Goal: Task Accomplishment & Management: Manage account settings

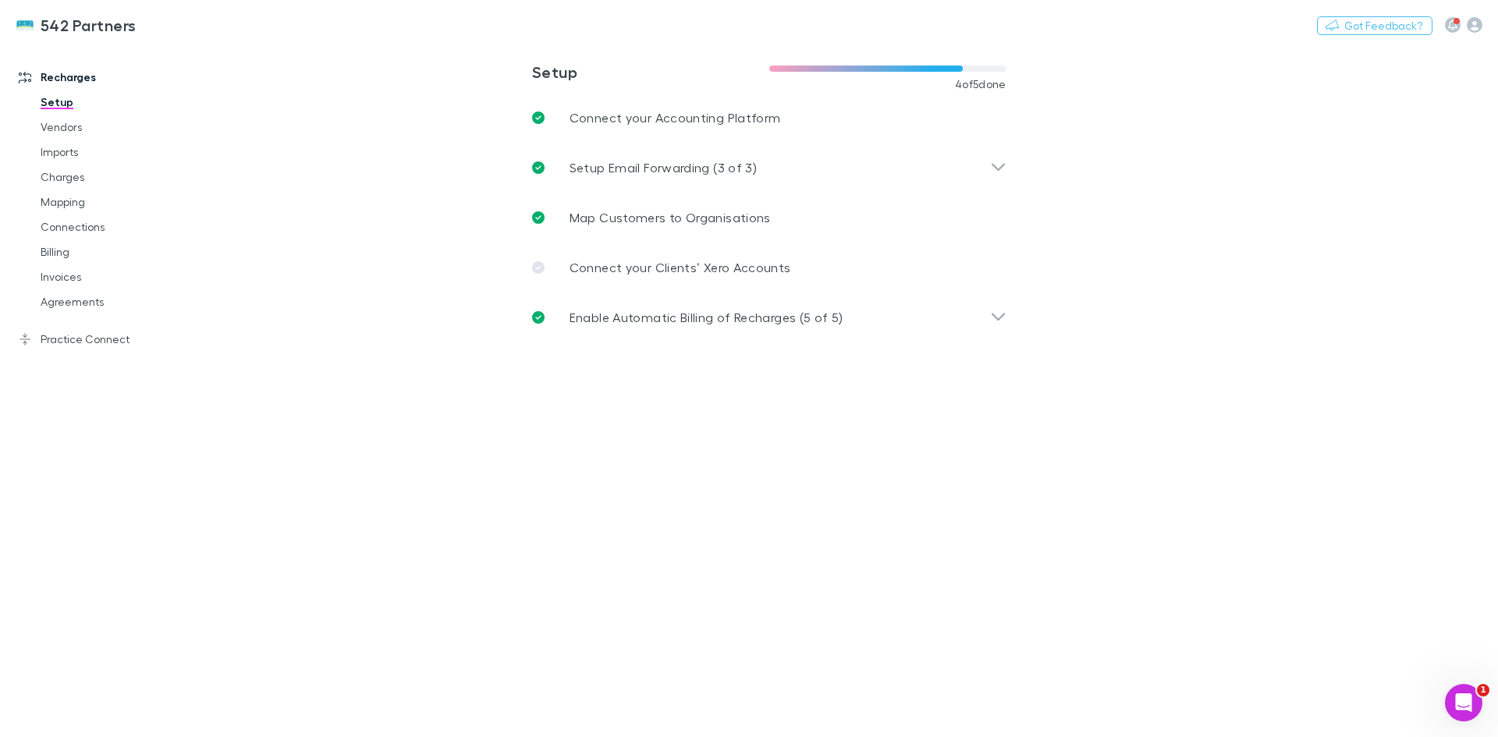
click at [75, 279] on link "Invoices" at bounding box center [118, 276] width 186 height 25
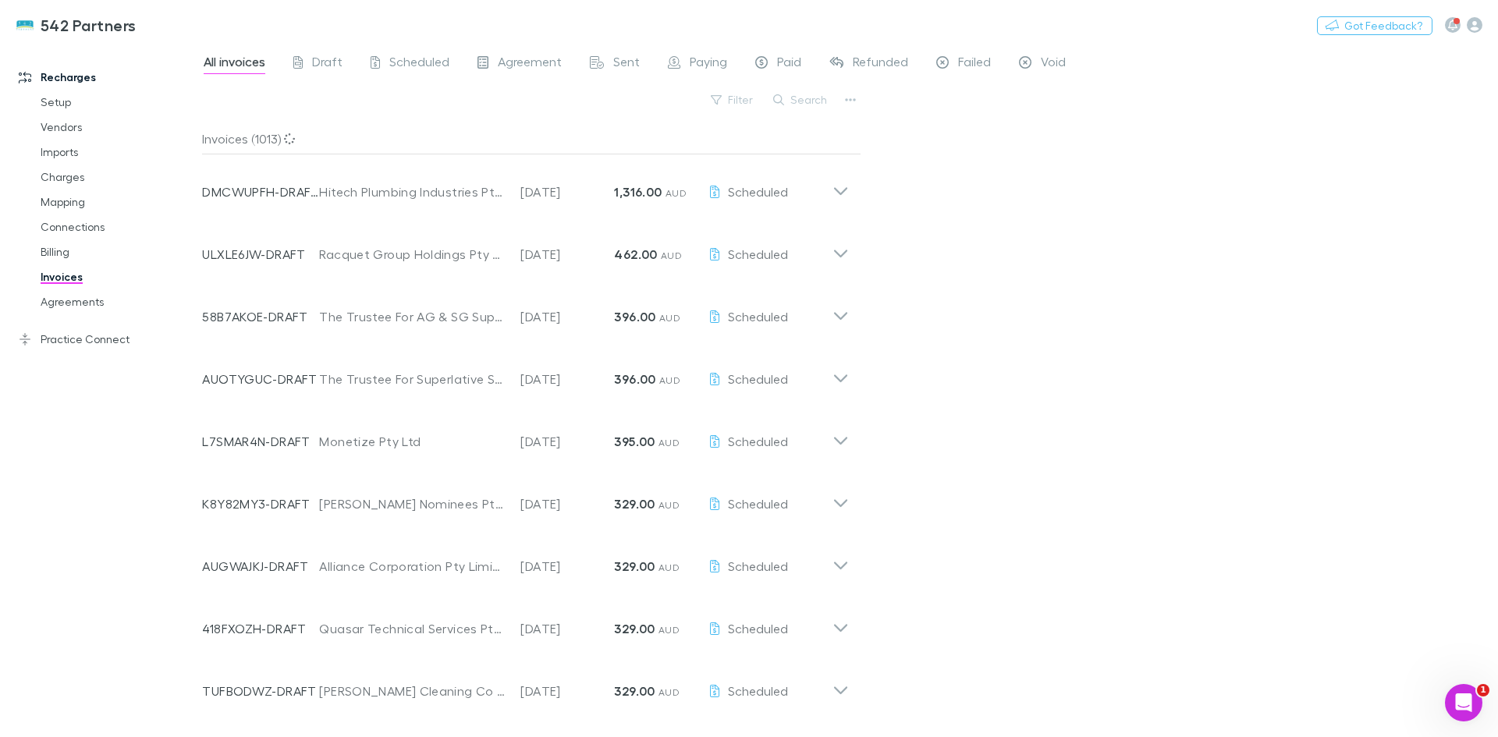
click at [82, 294] on link "Agreements" at bounding box center [118, 301] width 186 height 25
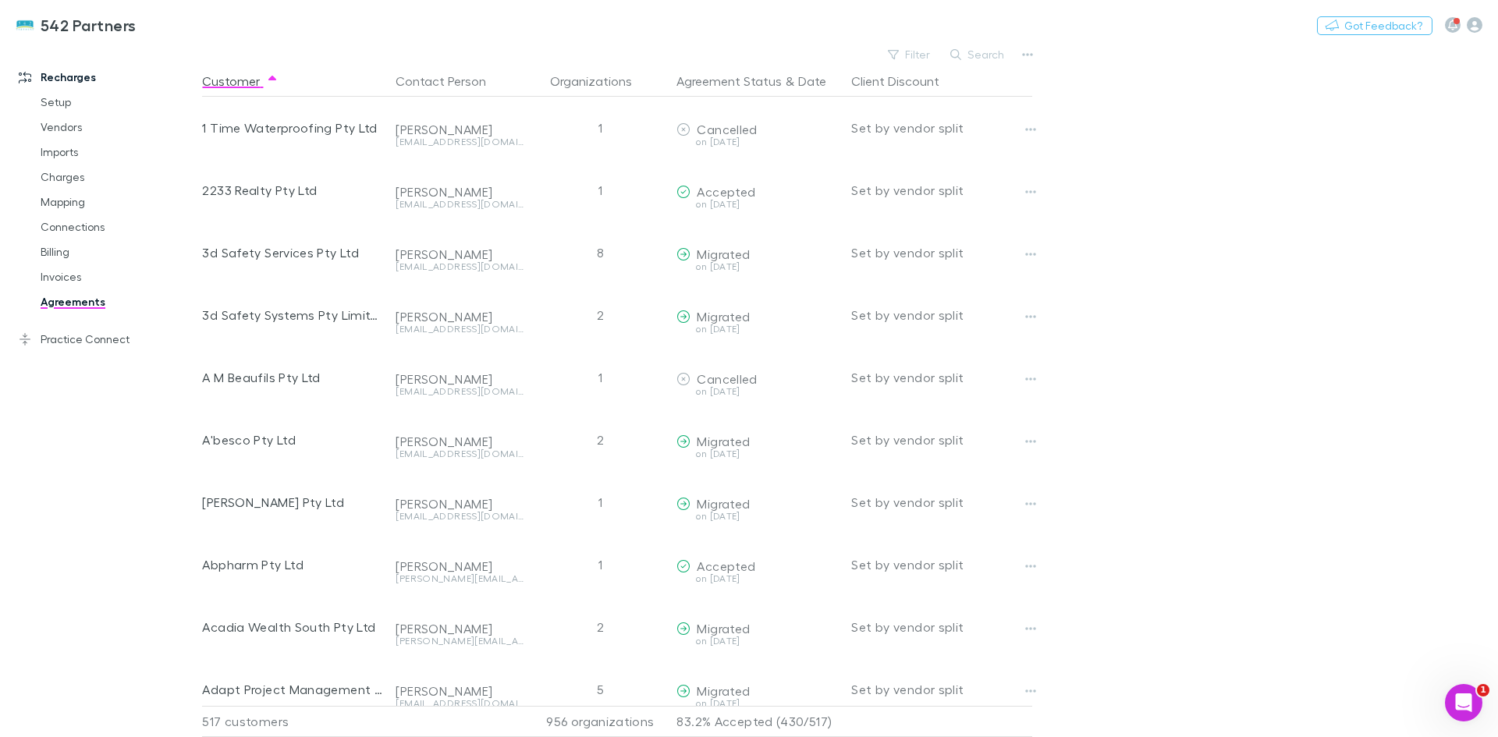
click at [984, 55] on button "Search" at bounding box center [977, 54] width 71 height 19
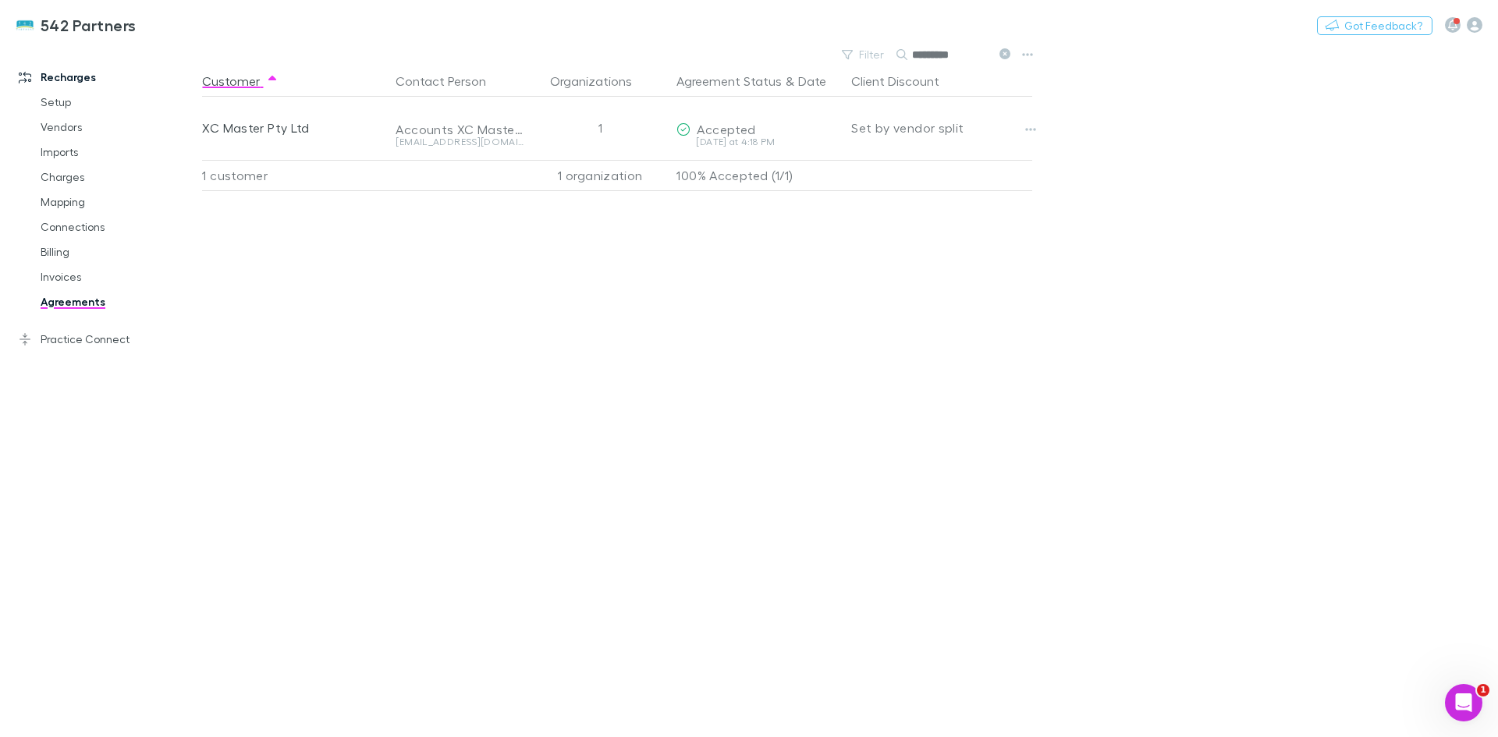
click at [0, 0] on button "Copy link" at bounding box center [0, 0] width 0 height 0
drag, startPoint x: 971, startPoint y: 57, endPoint x: 882, endPoint y: 52, distance: 89.1
click at [901, 55] on div "*********" at bounding box center [954, 54] width 117 height 19
type input "*****"
click at [0, 0] on button "Copy link" at bounding box center [0, 0] width 0 height 0
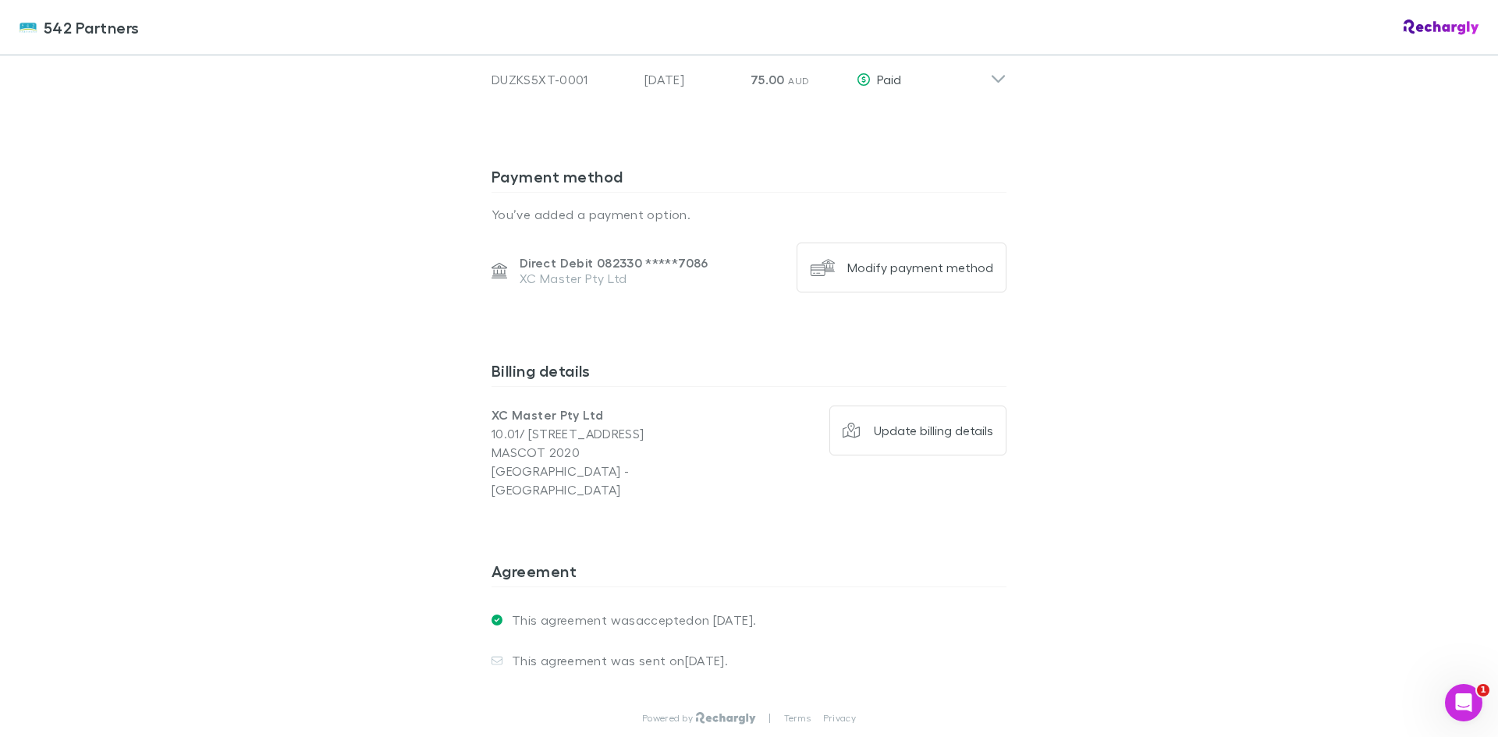
scroll to position [835, 0]
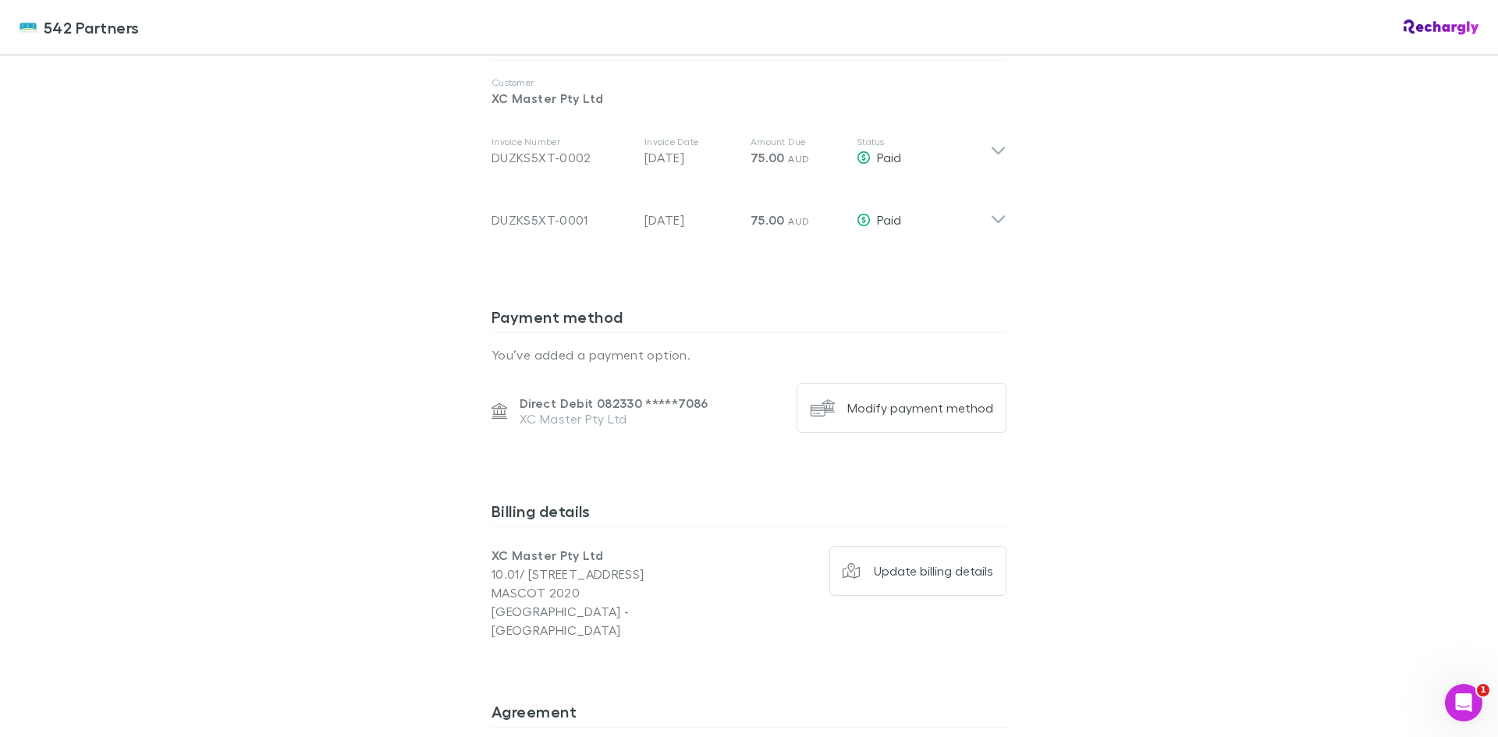
click at [996, 227] on icon at bounding box center [998, 213] width 16 height 31
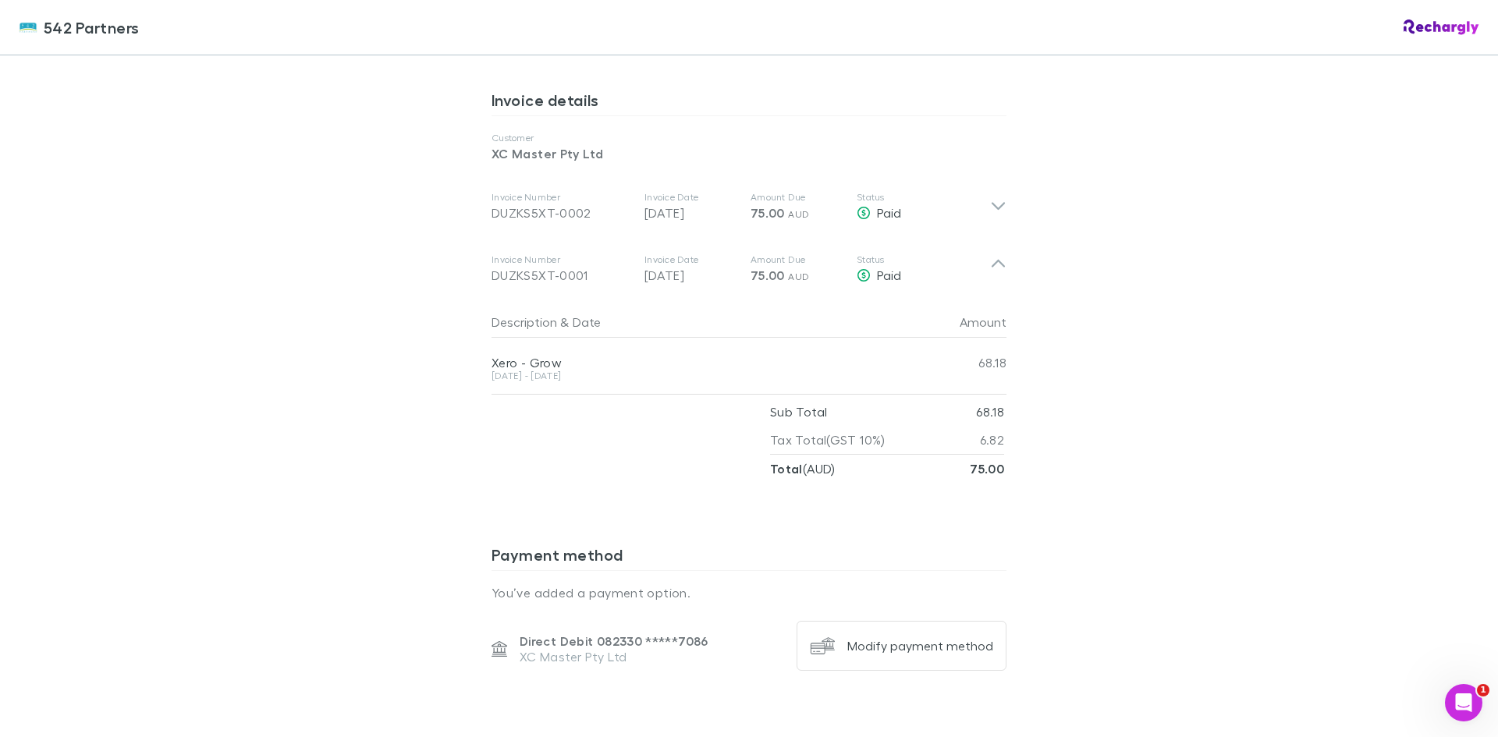
scroll to position [757, 0]
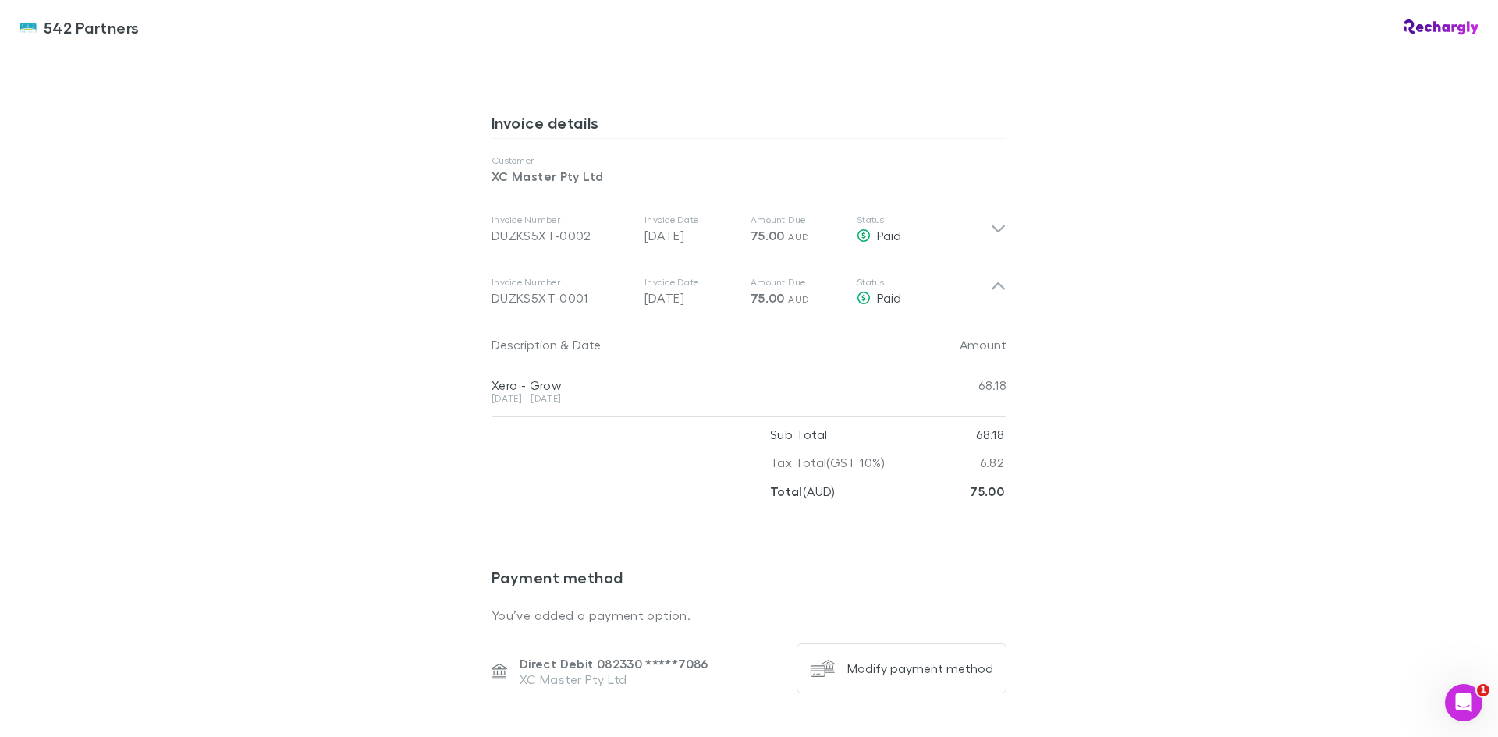
click at [990, 222] on icon at bounding box center [998, 229] width 16 height 19
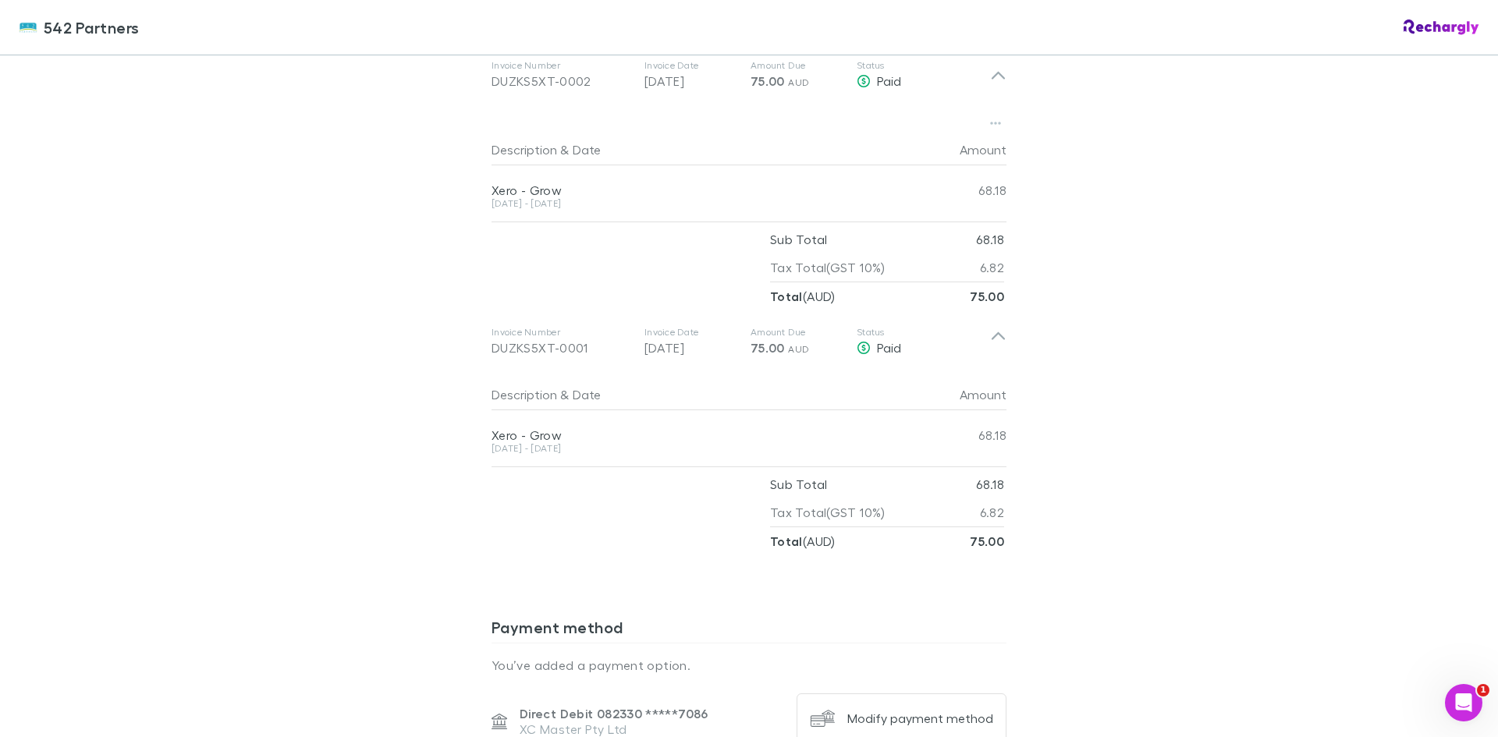
scroll to position [913, 0]
click at [991, 78] on icon at bounding box center [998, 73] width 16 height 19
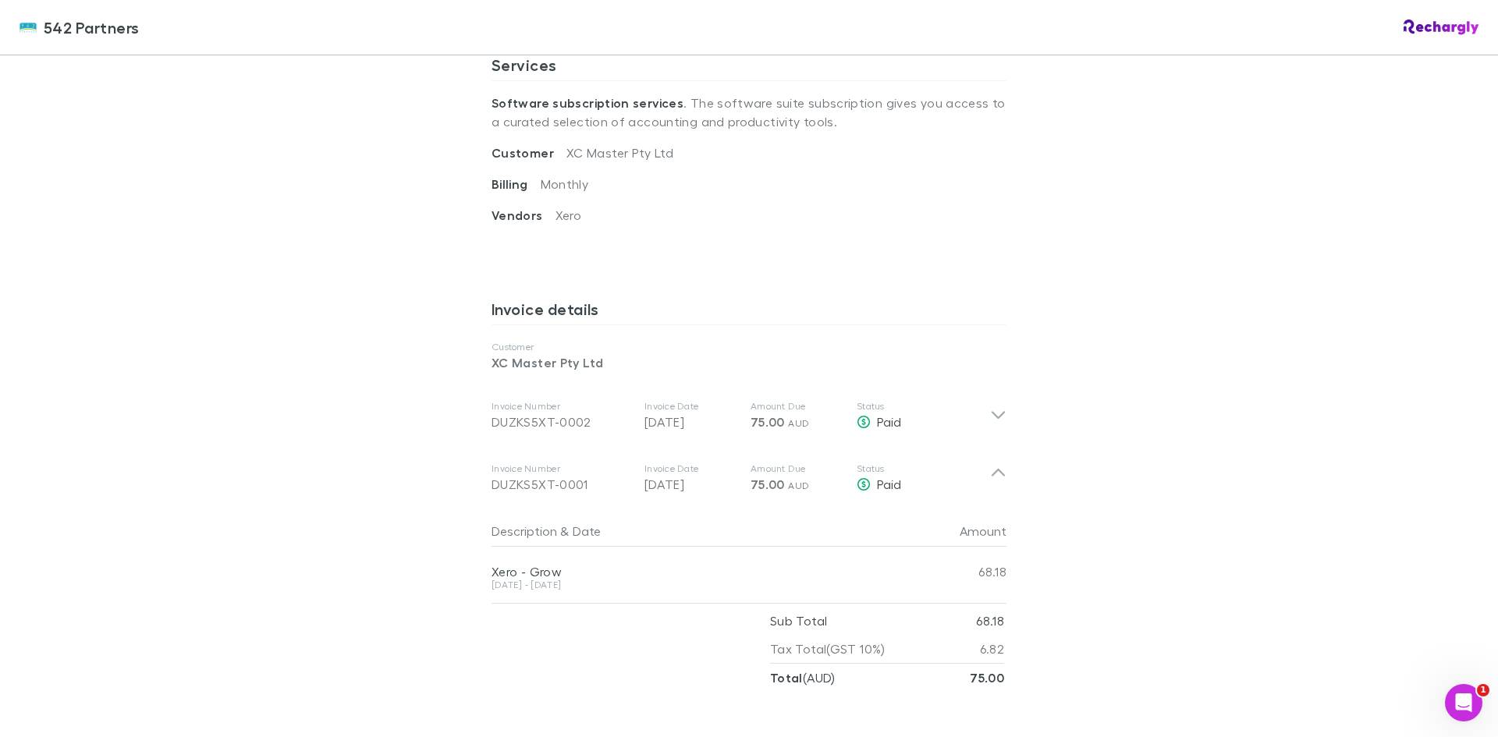
scroll to position [702, 0]
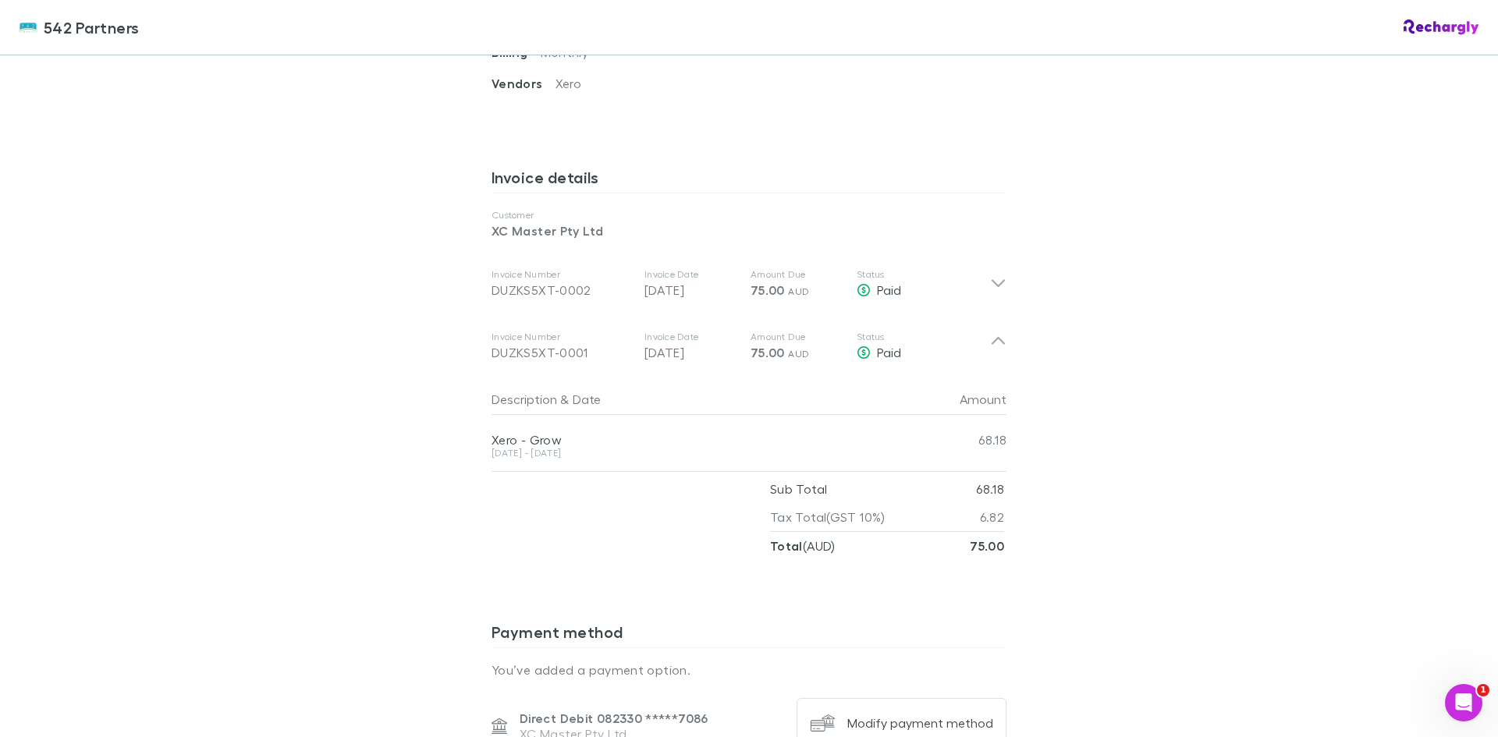
click at [1406, 438] on div "542 Partners 542 Partners Software subscriptions agreement 542 Partners has par…" at bounding box center [749, 368] width 1498 height 737
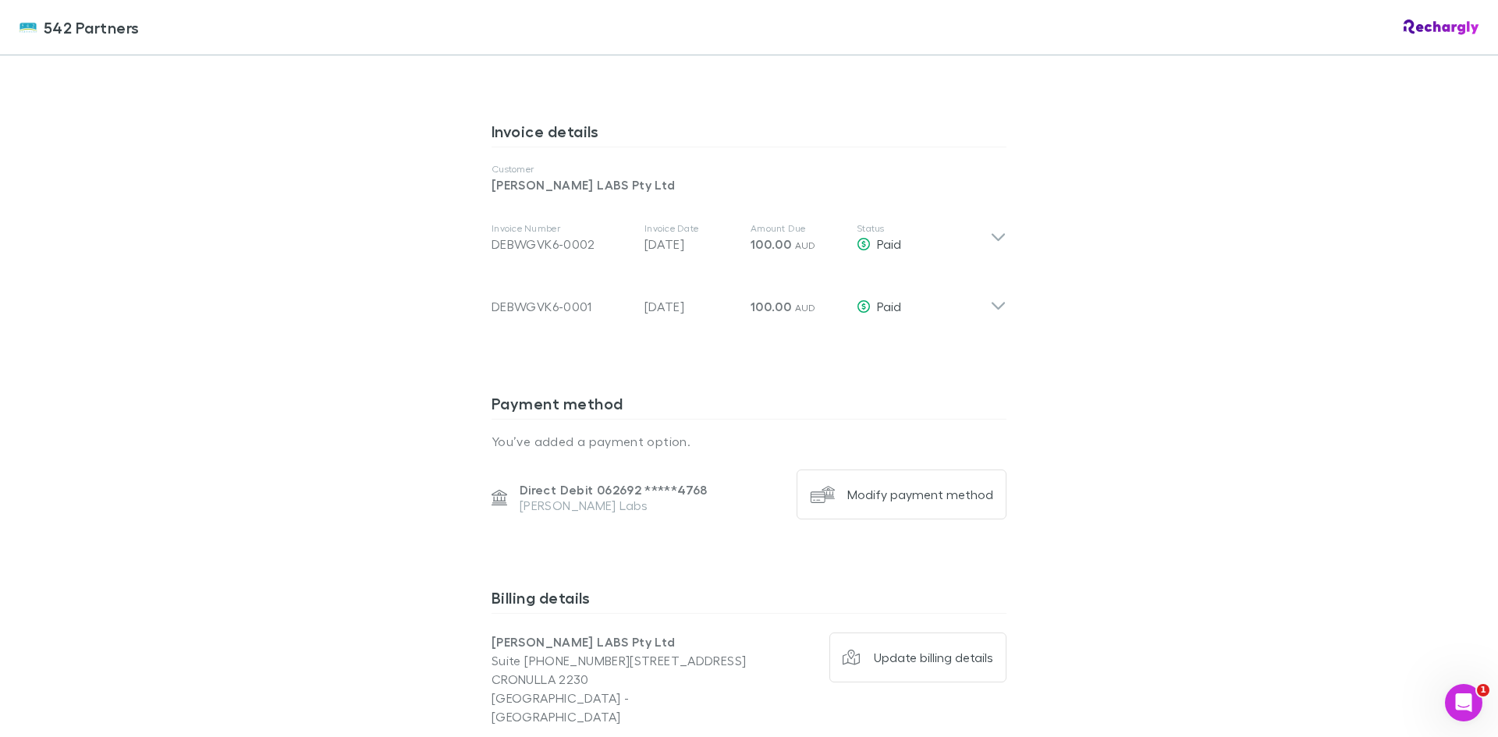
scroll to position [601, 0]
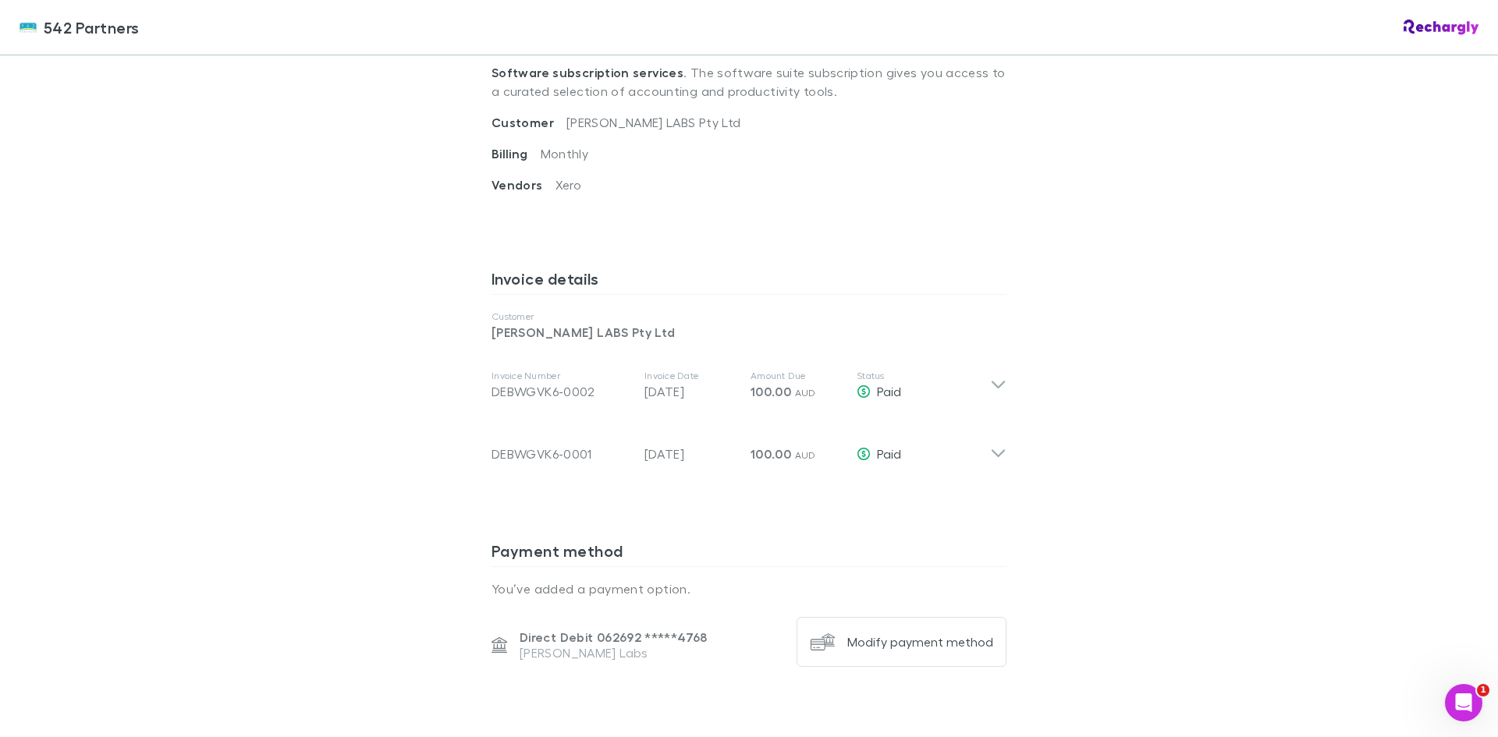
click at [991, 381] on icon at bounding box center [998, 385] width 16 height 19
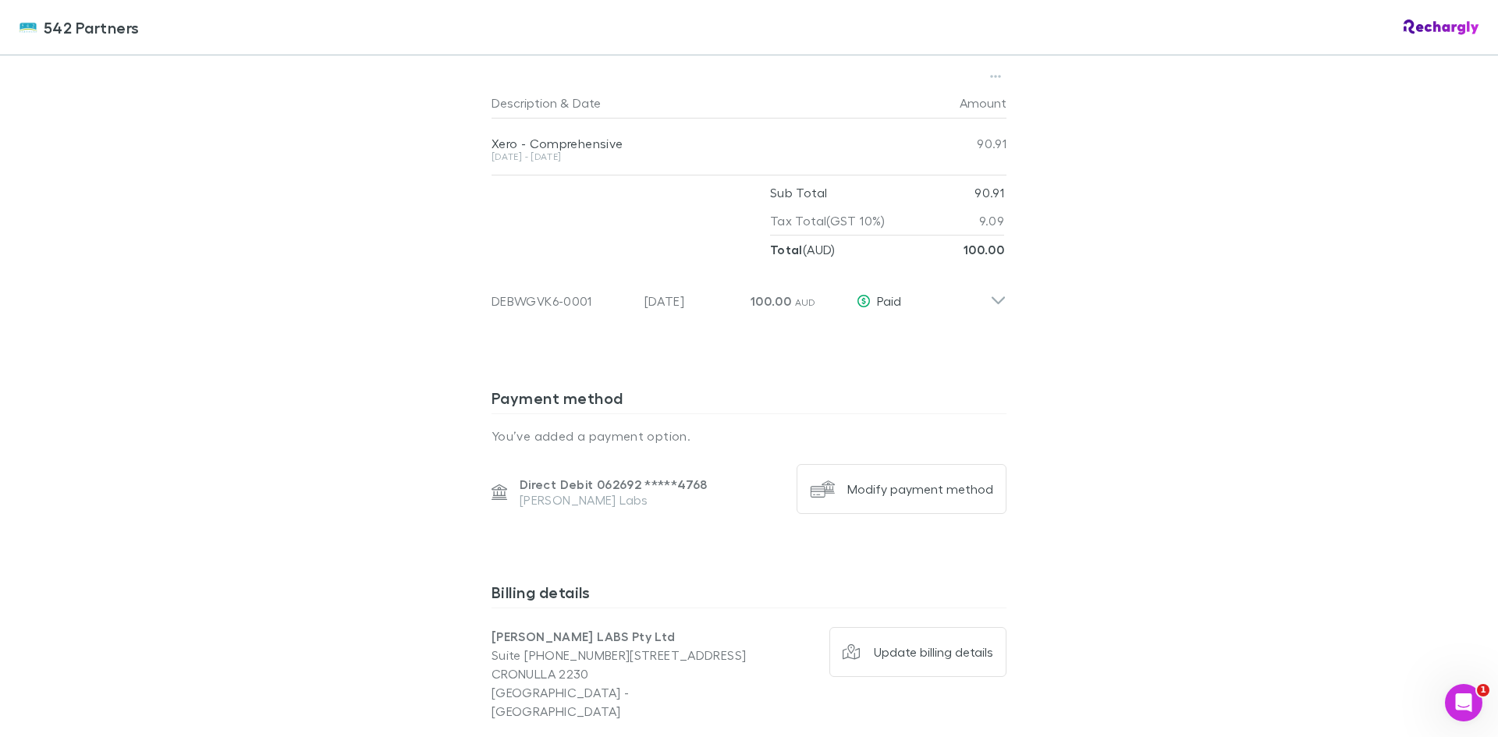
scroll to position [727, 0]
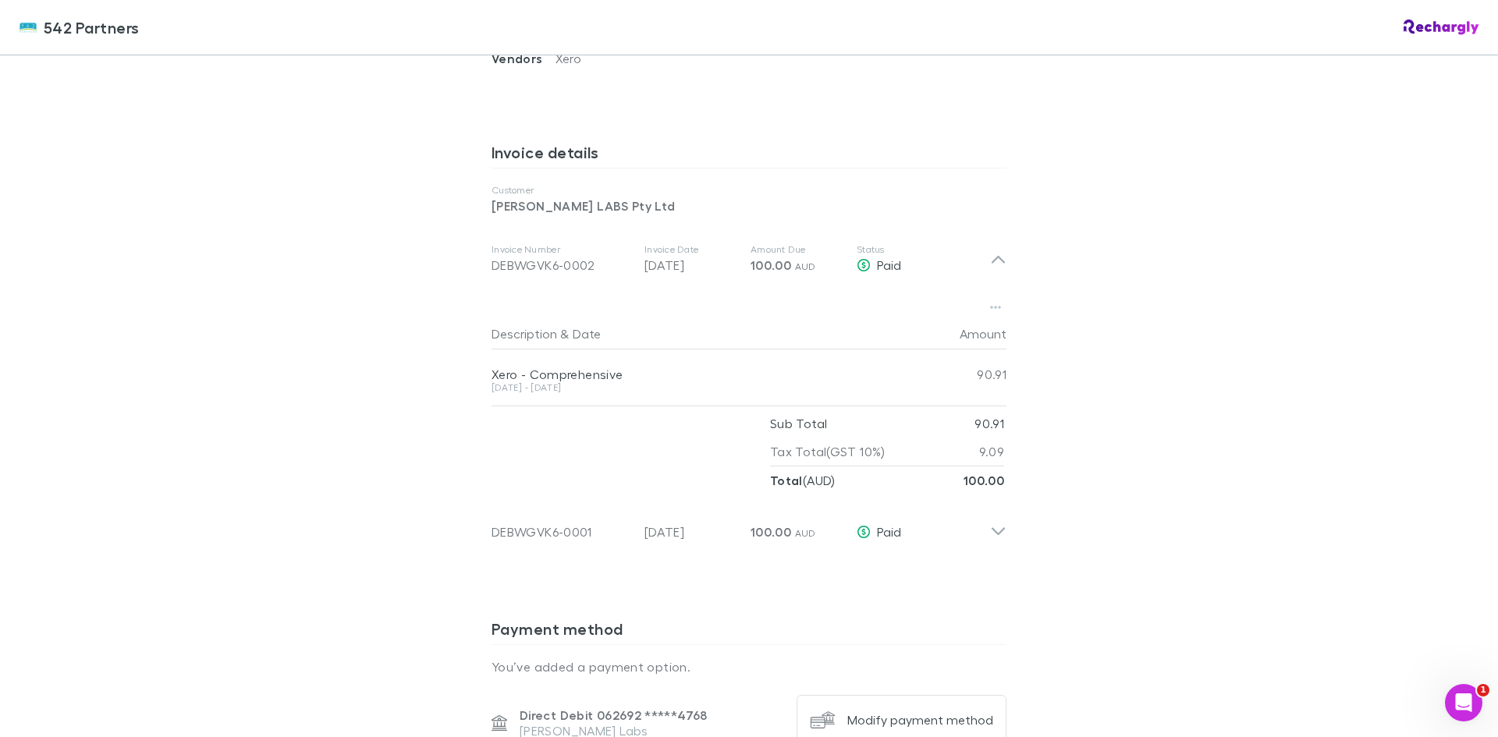
click at [991, 261] on icon at bounding box center [998, 259] width 16 height 19
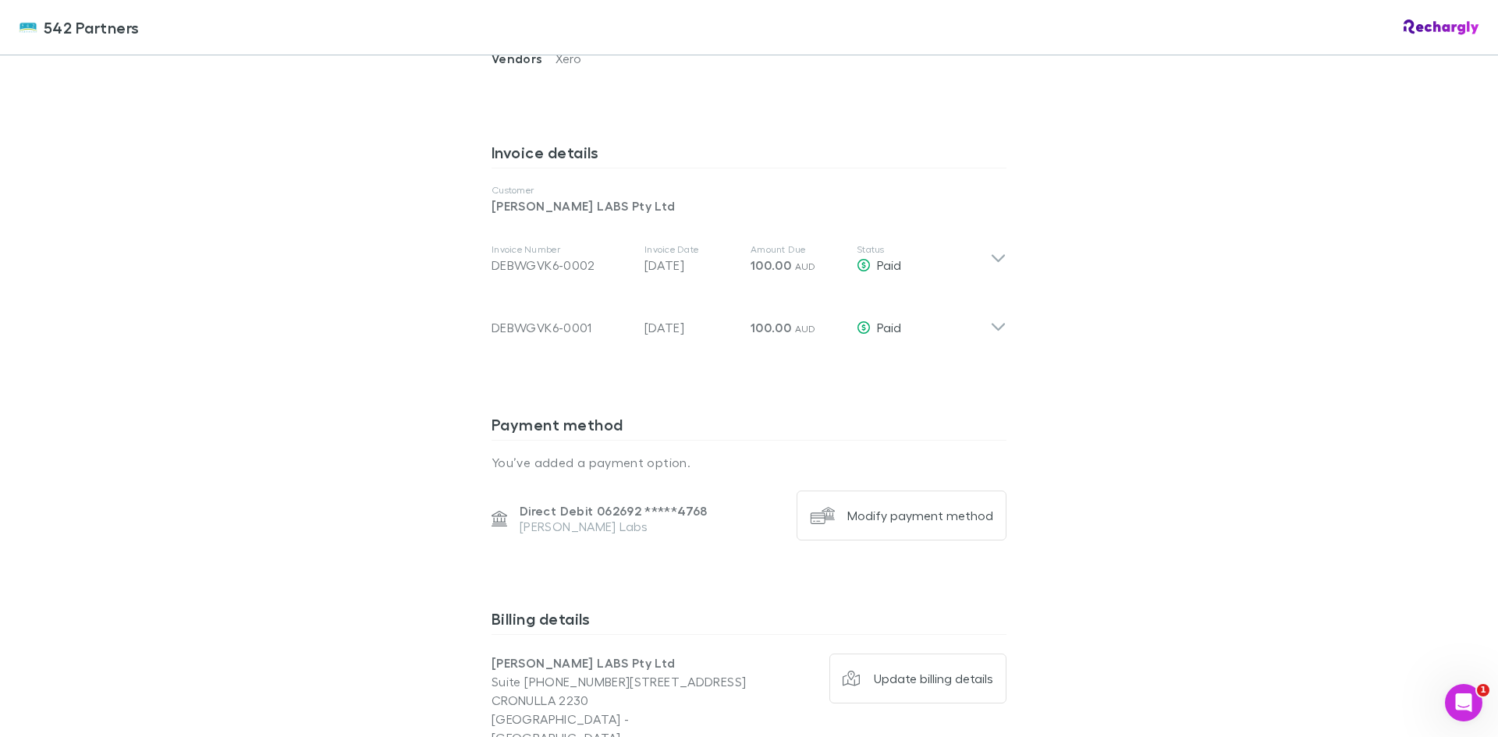
click at [997, 330] on icon at bounding box center [998, 321] width 16 height 31
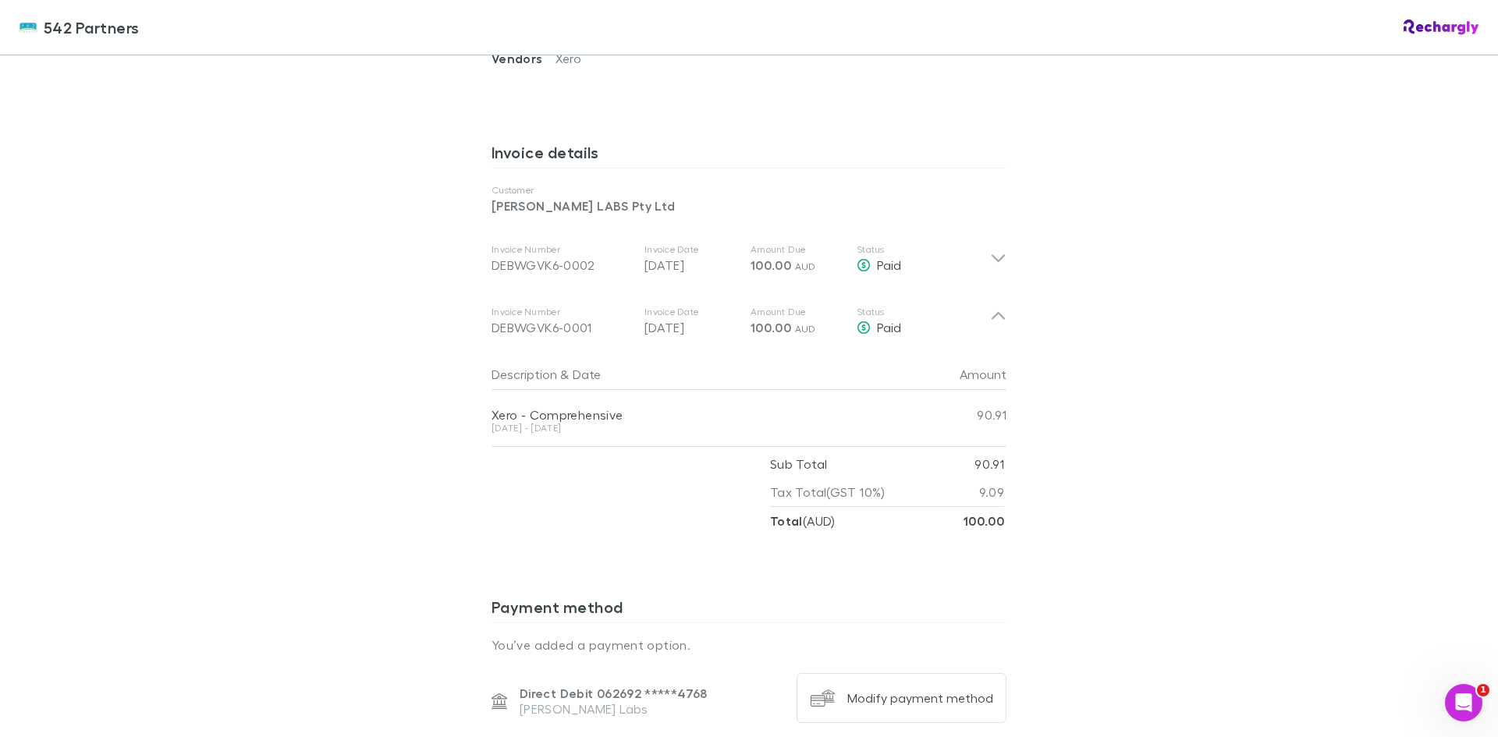
click at [994, 255] on icon at bounding box center [998, 259] width 16 height 19
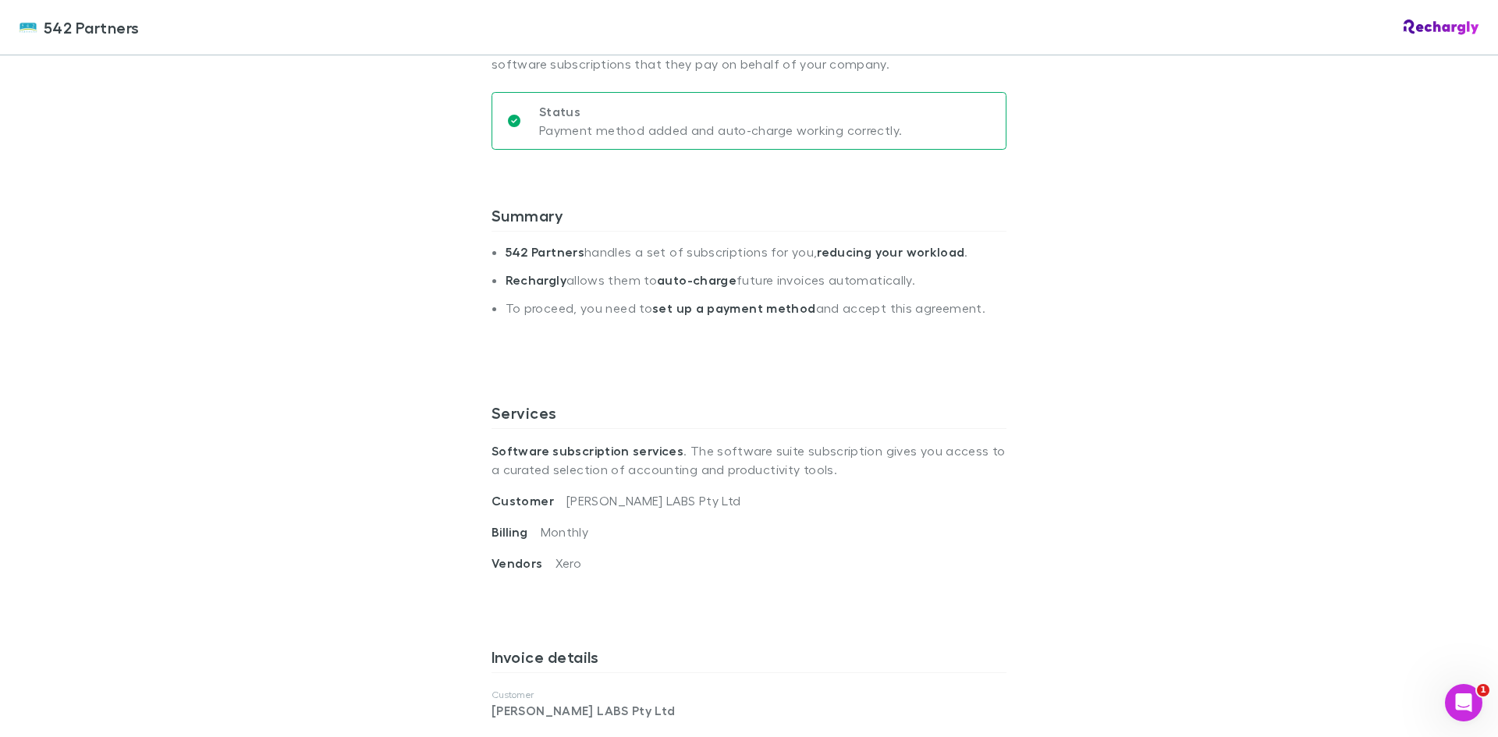
scroll to position [25, 0]
